Goal: Task Accomplishment & Management: Manage account settings

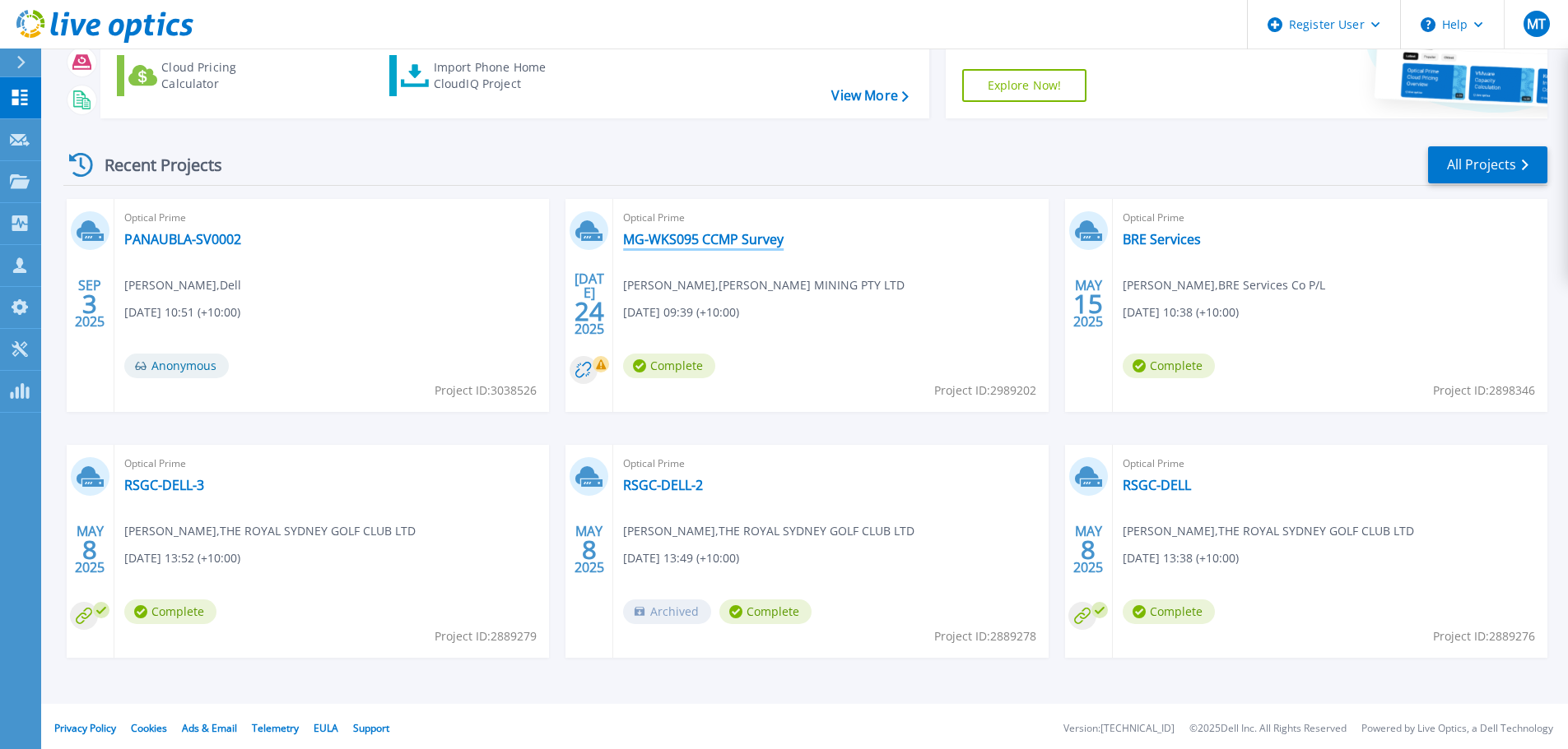
scroll to position [162, 0]
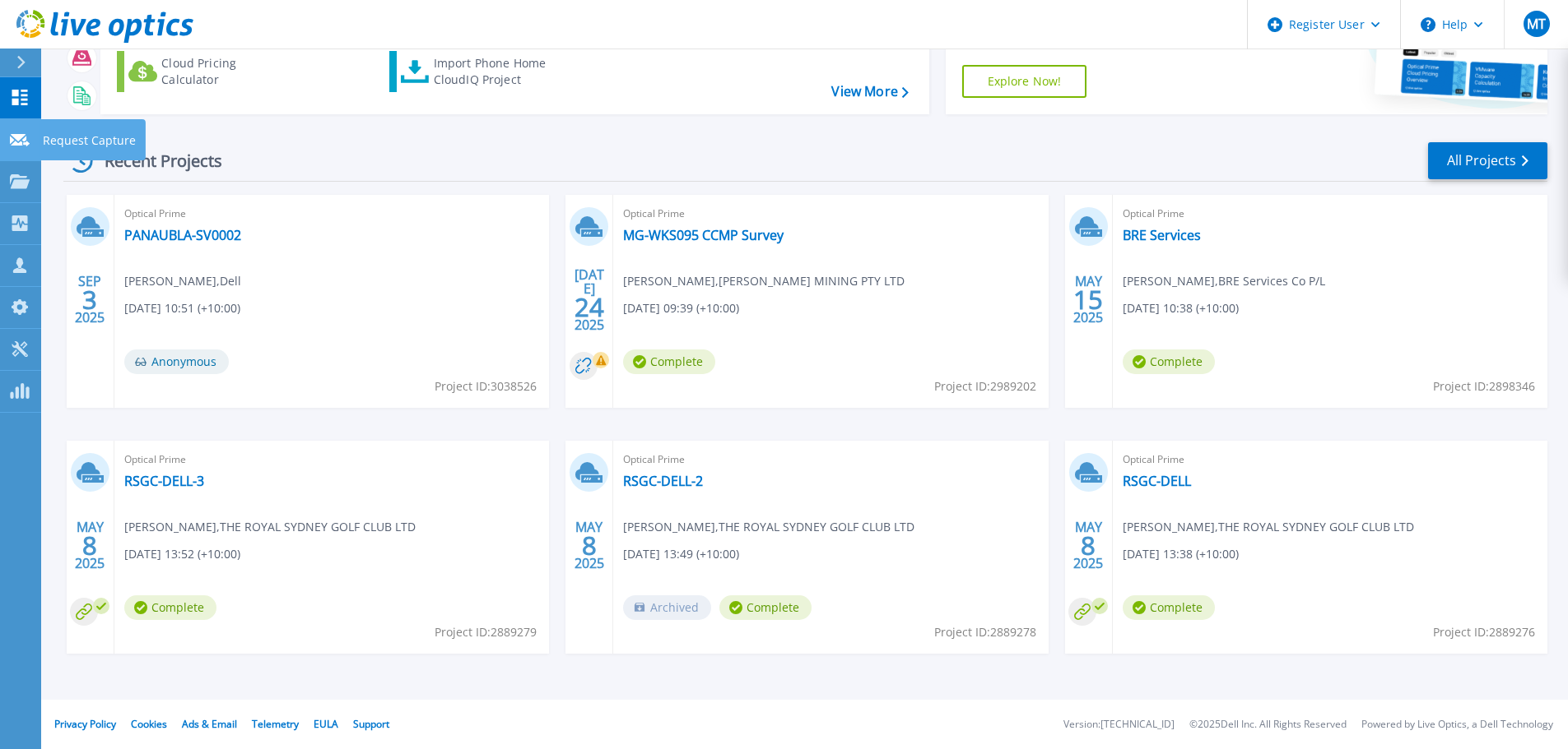
click at [32, 137] on link "Request Capture Request Capture" at bounding box center [20, 140] width 41 height 42
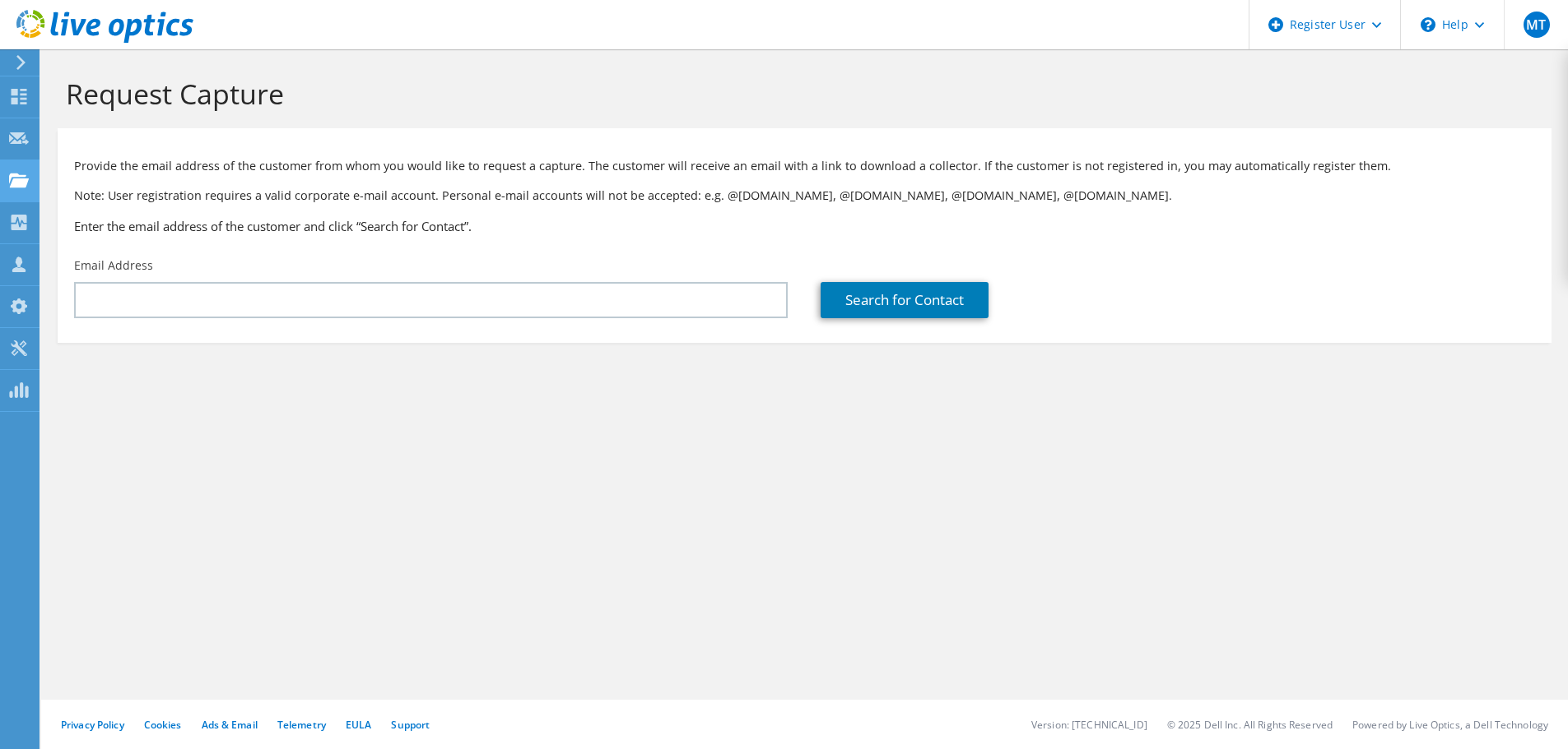
click at [23, 173] on icon at bounding box center [19, 180] width 20 height 15
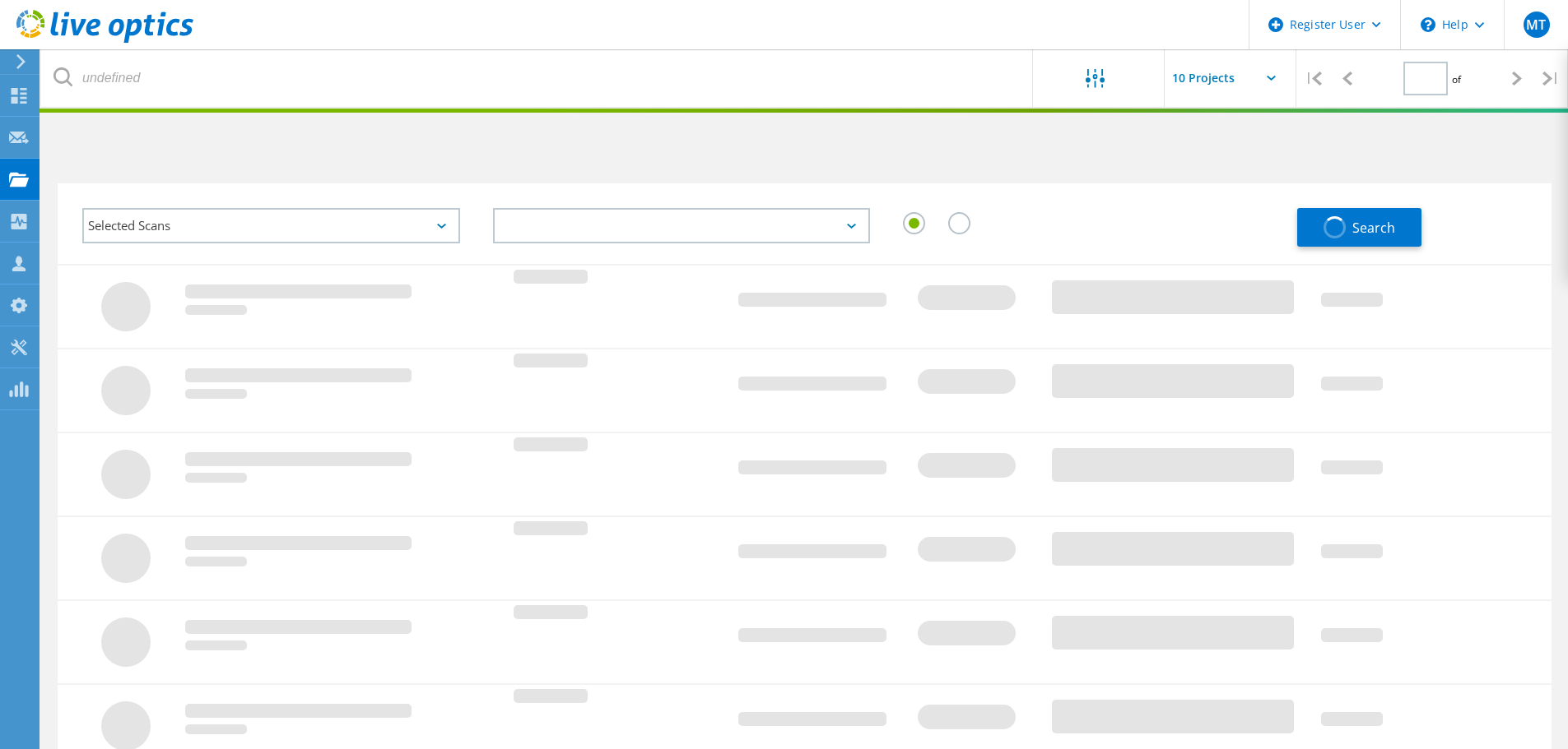
type input "1"
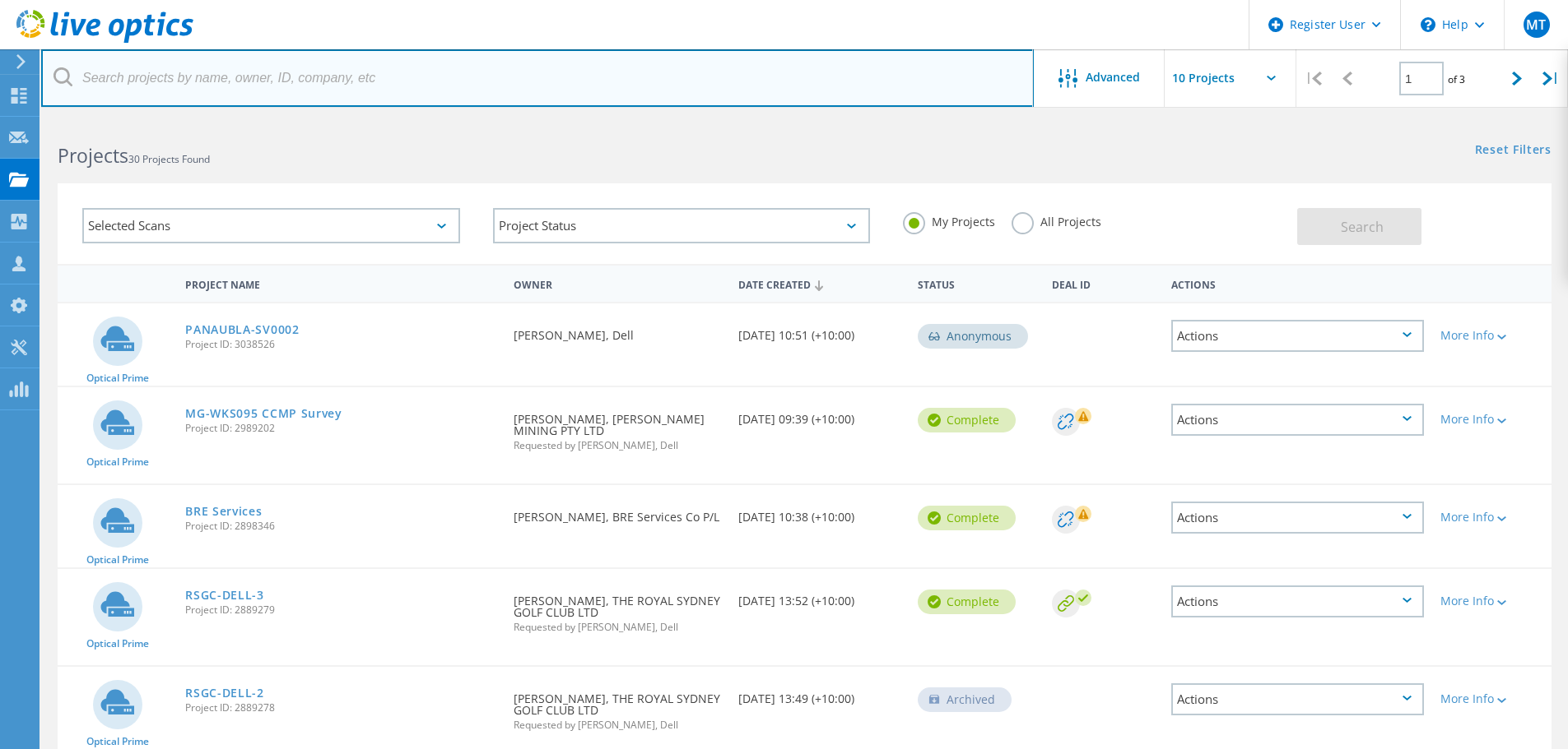
click at [271, 84] on input "text" at bounding box center [537, 78] width 993 height 57
click at [367, 74] on input "text" at bounding box center [537, 78] width 993 height 57
paste input "'Julia Farrell' <julia@reefsafari.com>"
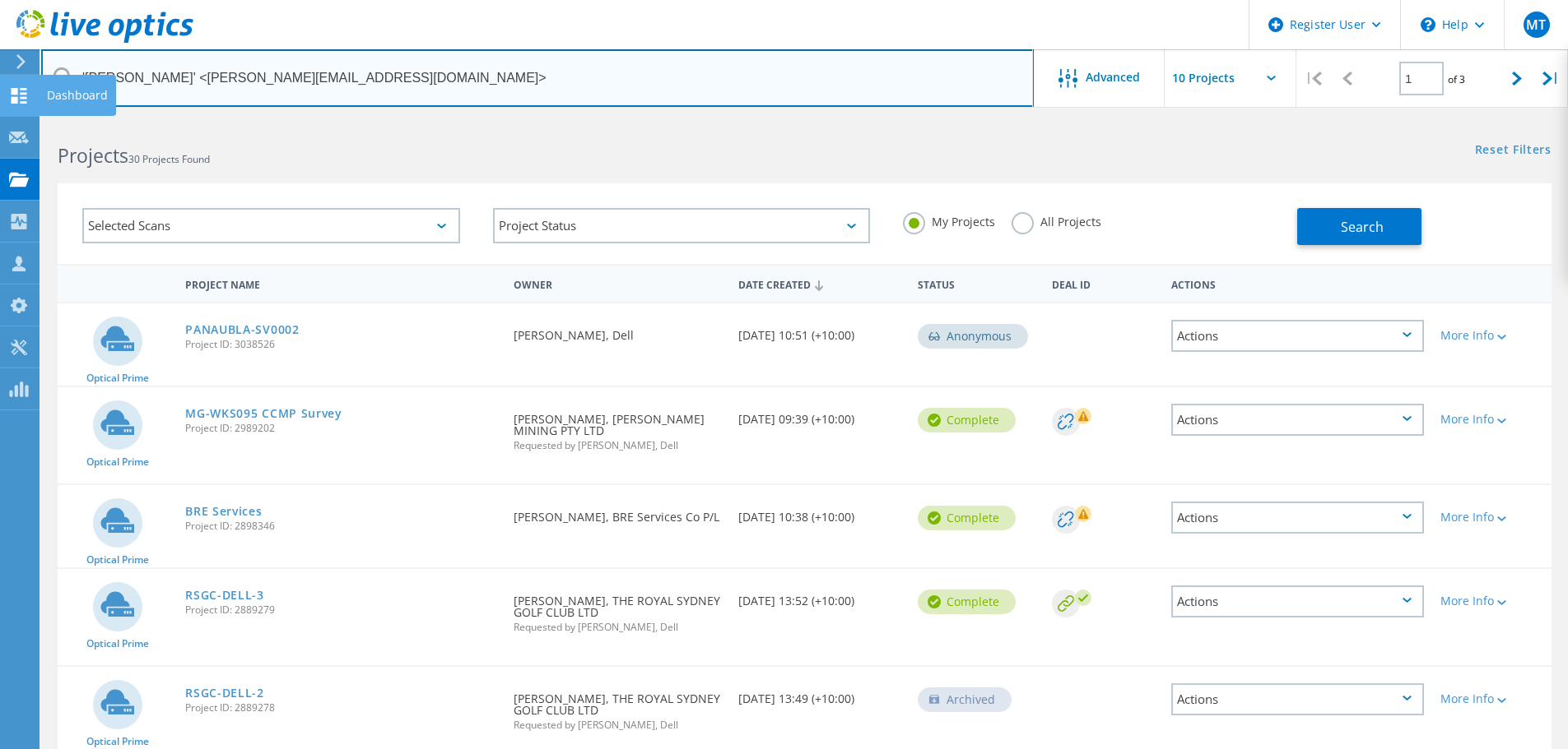
drag, startPoint x: 165, startPoint y: 80, endPoint x: 29, endPoint y: 78, distance: 136.0
click at [29, 119] on div "Register User \n Help Explore Helpful Articles Contact Support MT Dell User Man…" at bounding box center [784, 707] width 1568 height 1176
click at [165, 79] on input "'Julia Farrell' <julia@reefsafari.com>" at bounding box center [537, 78] width 993 height 57
click at [273, 82] on input "julia@reefsafari.com>" at bounding box center [537, 78] width 993 height 57
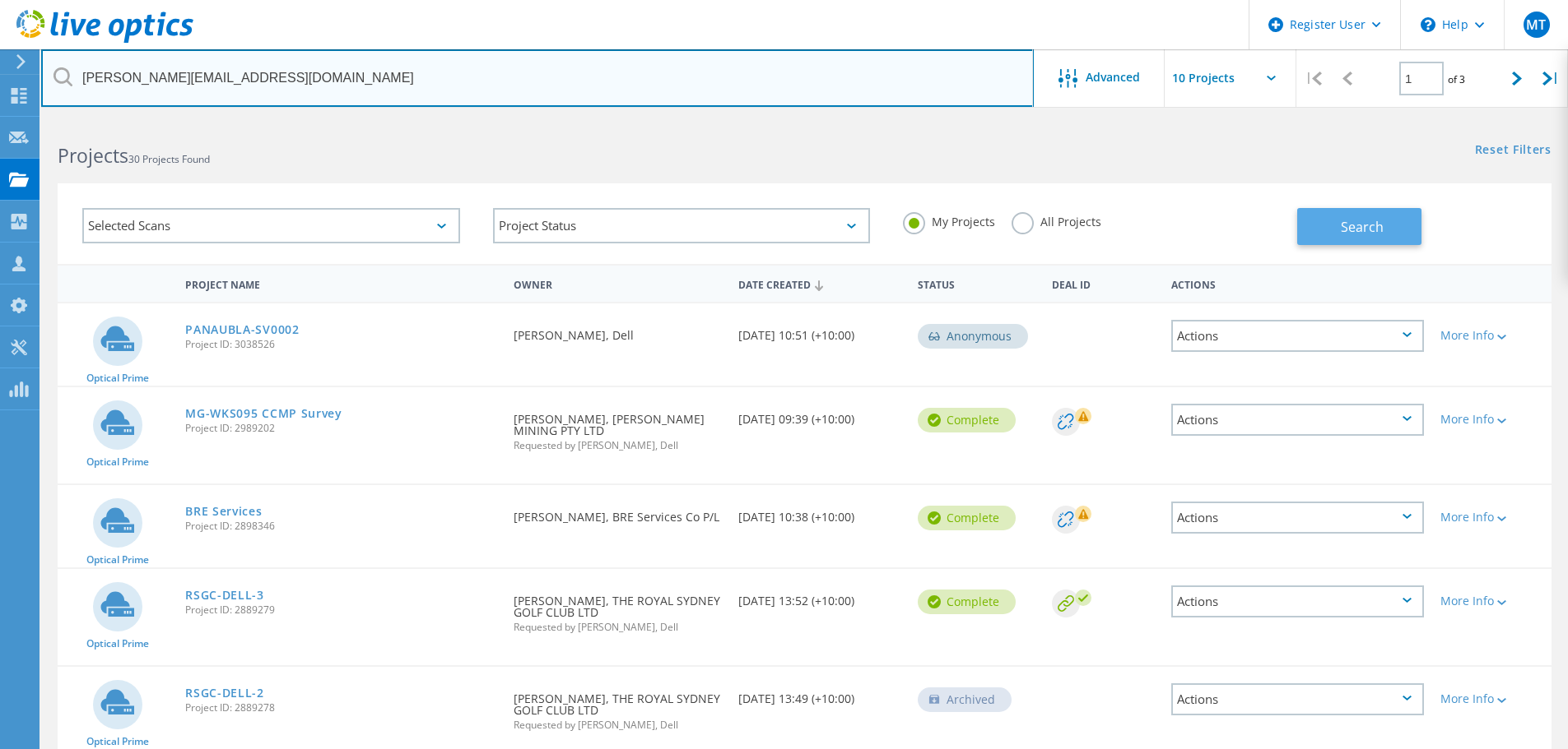
type input "[PERSON_NAME][EMAIL_ADDRESS][DOMAIN_NAME]"
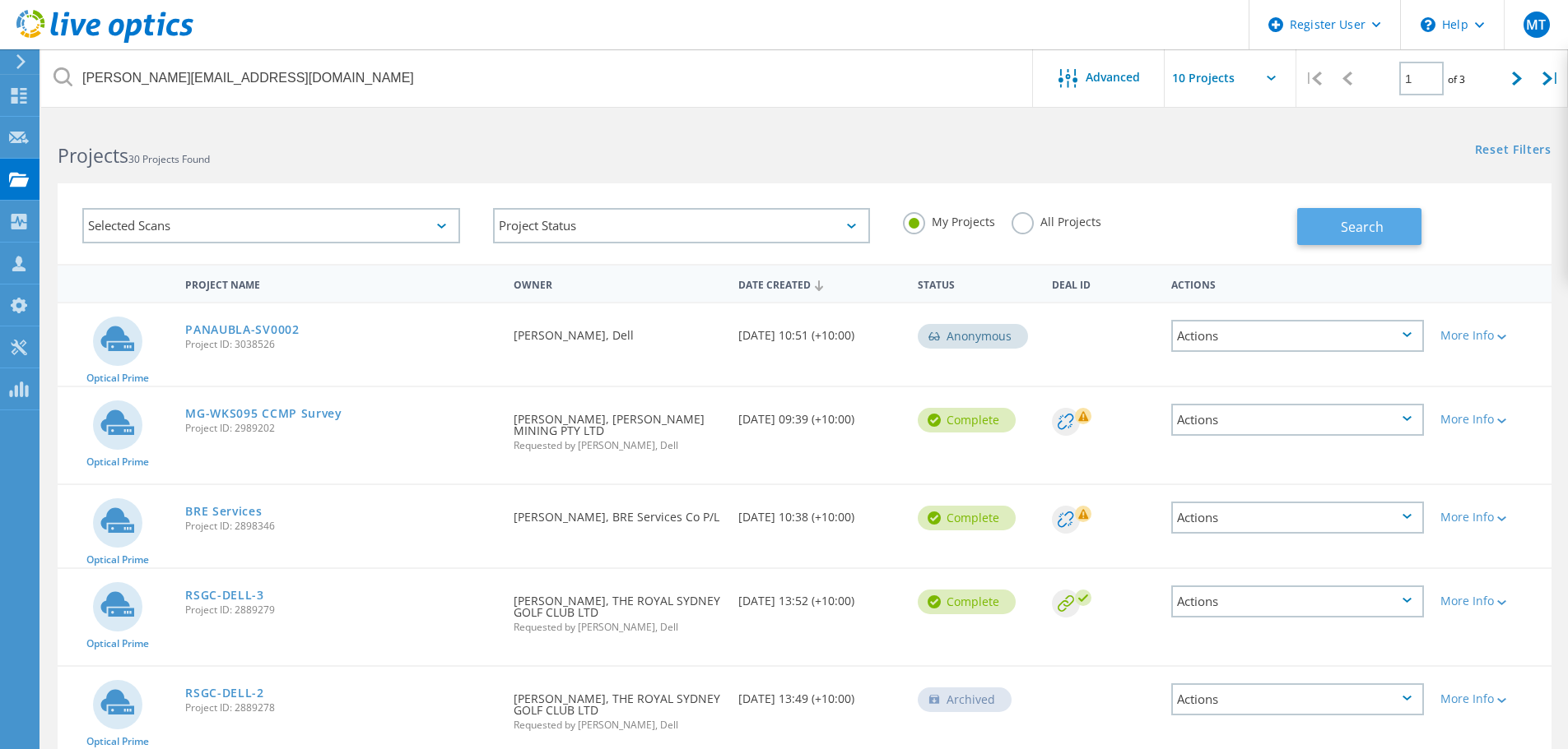
click at [1386, 219] on button "Search" at bounding box center [1360, 226] width 125 height 37
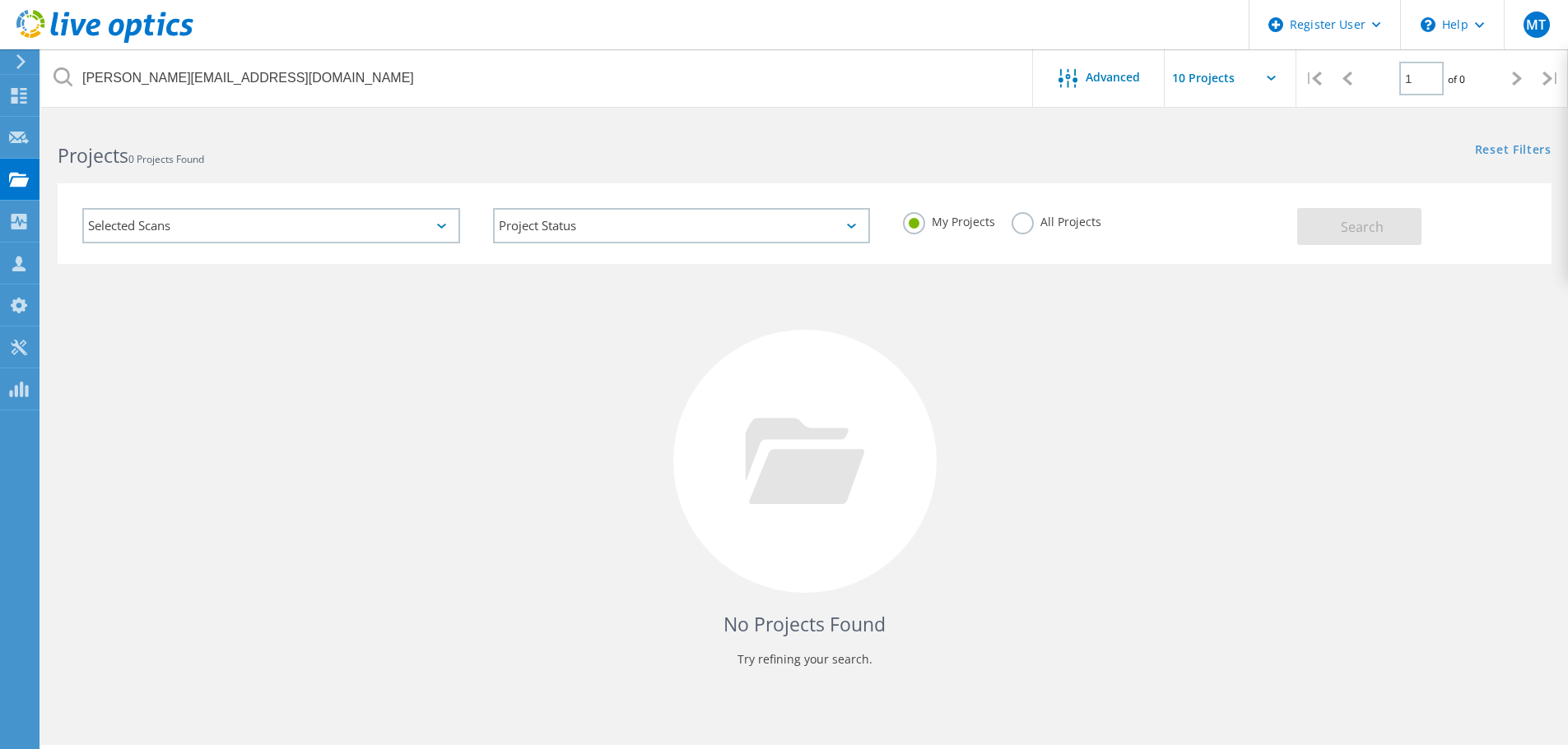
click at [1036, 214] on label "All Projects" at bounding box center [1056, 220] width 90 height 15
click at [0, 0] on input "All Projects" at bounding box center [0, 0] width 0 height 0
click at [1279, 217] on div "My Projects All Projects" at bounding box center [1091, 222] width 411 height 61
click at [1345, 230] on span "Search" at bounding box center [1362, 227] width 43 height 18
click at [1142, 339] on div "No Projects Found Try refining your search." at bounding box center [804, 477] width 1494 height 425
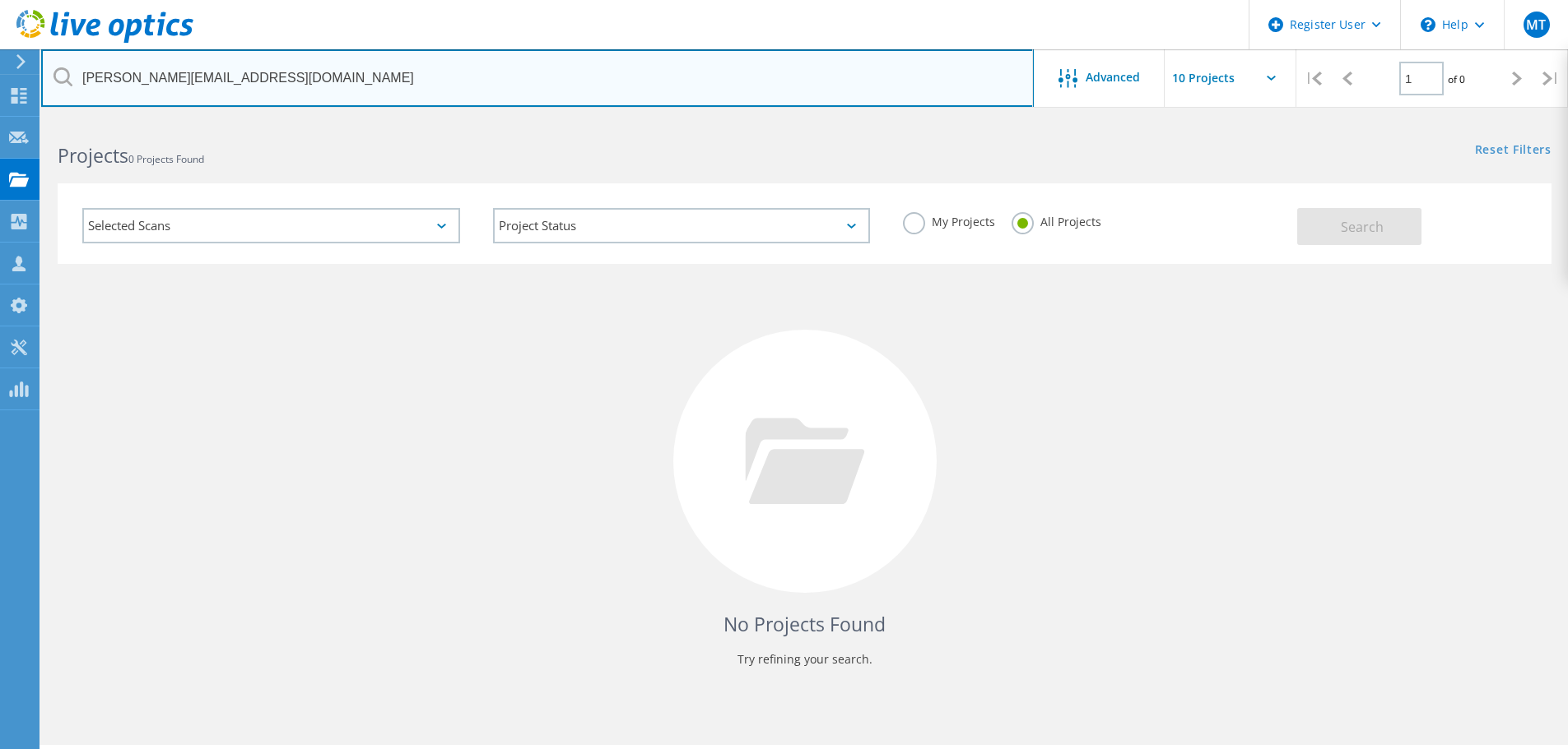
click at [310, 67] on input "[PERSON_NAME][EMAIL_ADDRESS][DOMAIN_NAME]" at bounding box center [537, 78] width 993 height 57
drag, startPoint x: 522, startPoint y: 81, endPoint x: 0, endPoint y: 98, distance: 522.3
click at [0, 119] on div "Register User \n Help Explore Helpful Articles Contact Support MT Dell User Man…" at bounding box center [784, 457] width 1568 height 676
click at [335, 92] on input "[PERSON_NAME][EMAIL_ADDRESS][DOMAIN_NAME]" at bounding box center [537, 78] width 993 height 57
drag, startPoint x: 355, startPoint y: 84, endPoint x: 38, endPoint y: 85, distance: 317.0
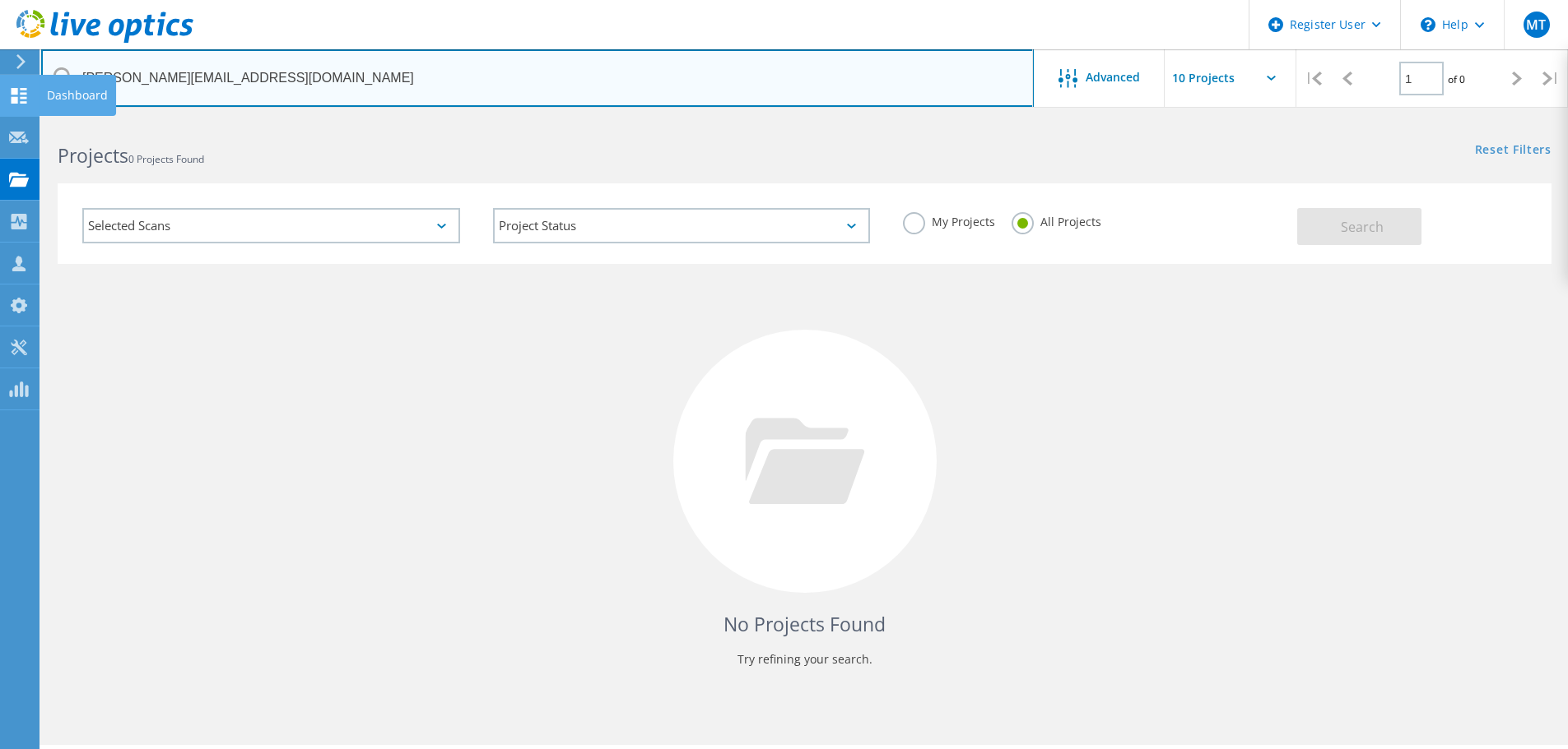
click at [3, 119] on div "Register User \n Help Explore Helpful Articles Contact Support MT Dell User Man…" at bounding box center [784, 457] width 1568 height 676
